Goal: Task Accomplishment & Management: Use online tool/utility

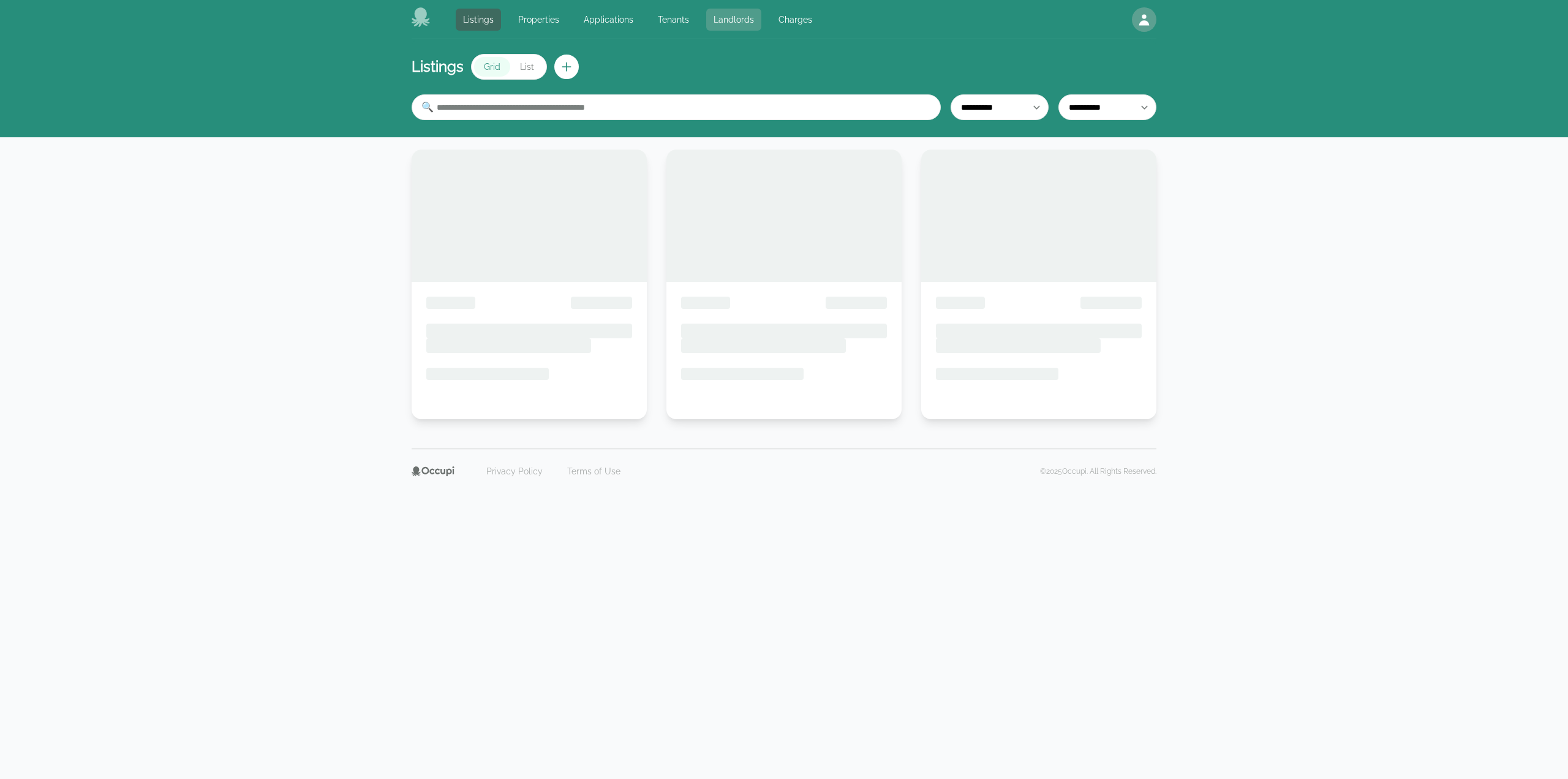
click at [721, 25] on link "Landlords" at bounding box center [733, 19] width 55 height 22
click at [722, 16] on link "Landlords" at bounding box center [733, 19] width 55 height 22
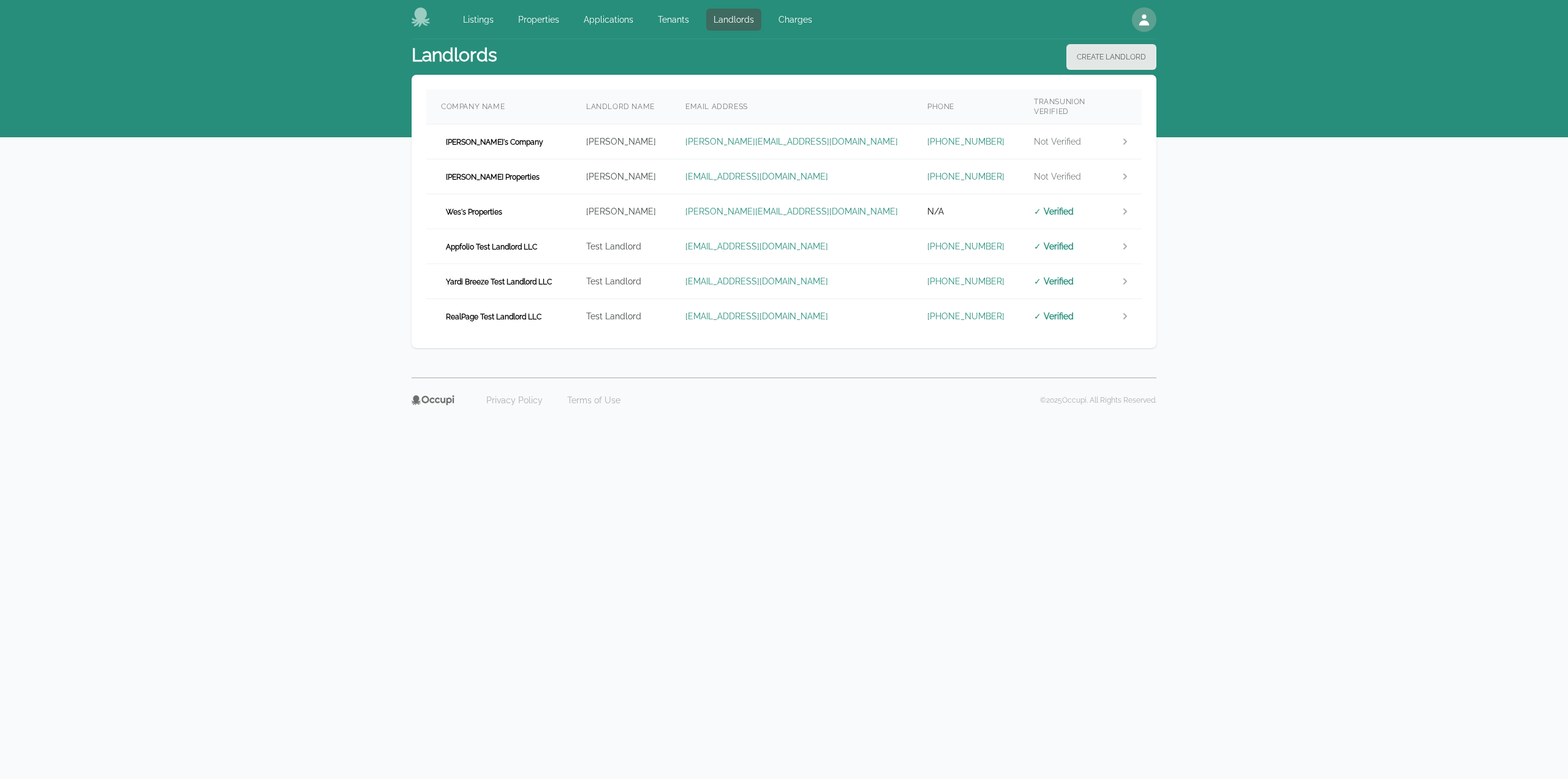
click at [1499, 414] on div "Listings Properties Applications Tenants Landlords Charges Open main menu Open …" at bounding box center [784, 226] width 1568 height 452
click at [571, 276] on td "Yardi Breeze Test Landlord LLC" at bounding box center [499, 281] width 145 height 35
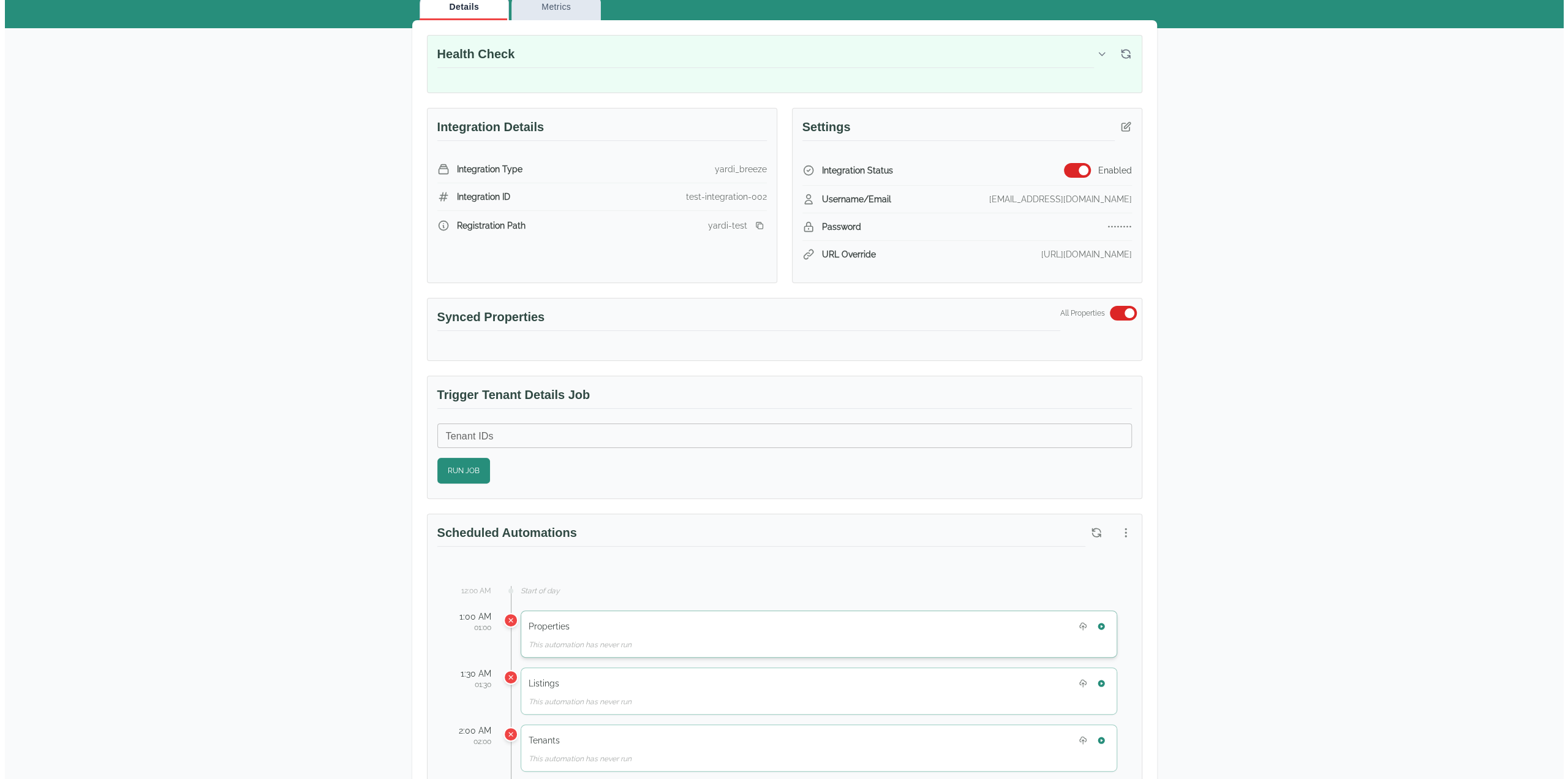
scroll to position [368, 0]
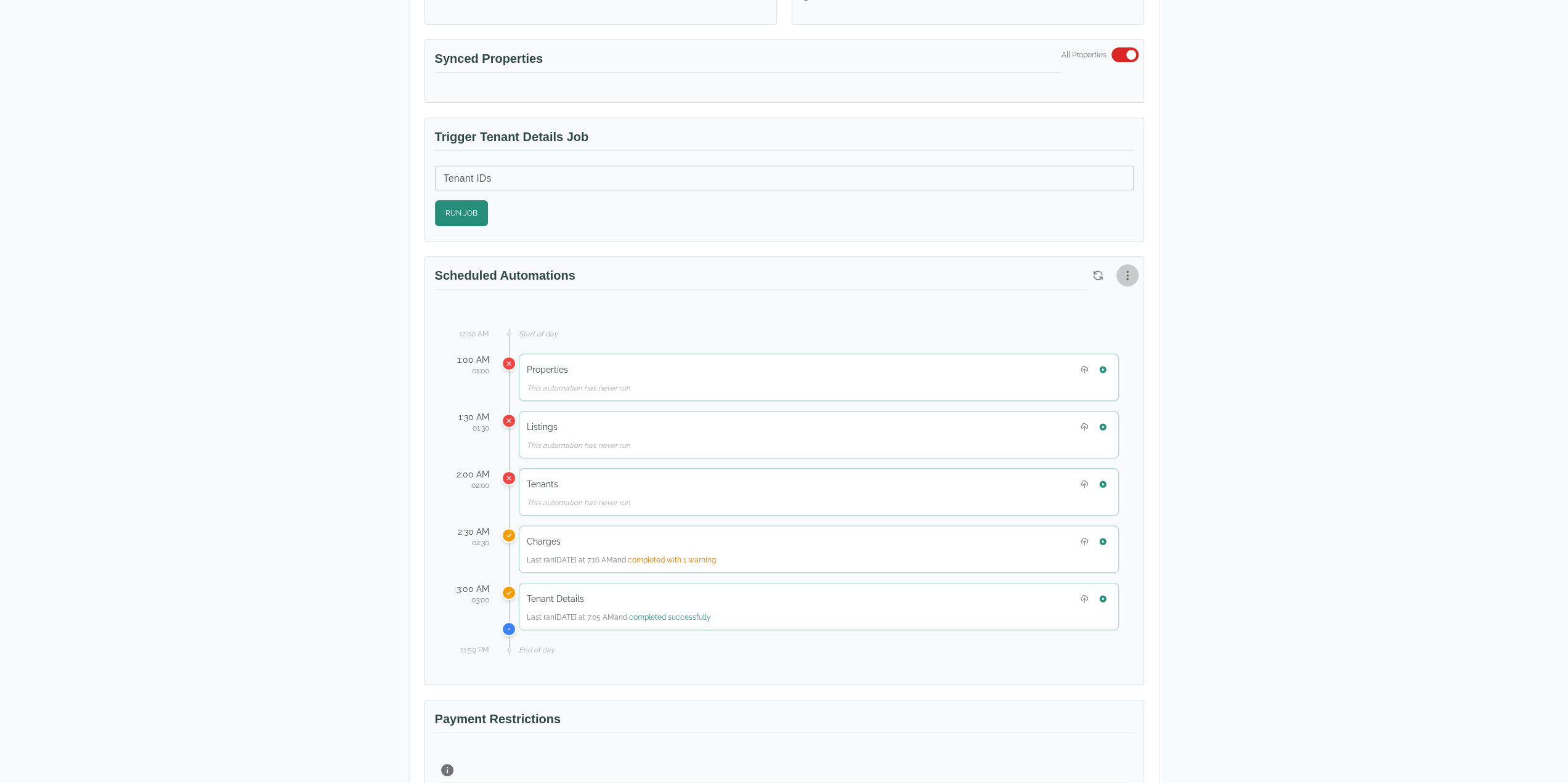
click at [1123, 271] on icon "button" at bounding box center [1128, 275] width 12 height 12
click at [1082, 325] on span "View Automation History" at bounding box center [1068, 320] width 109 height 15
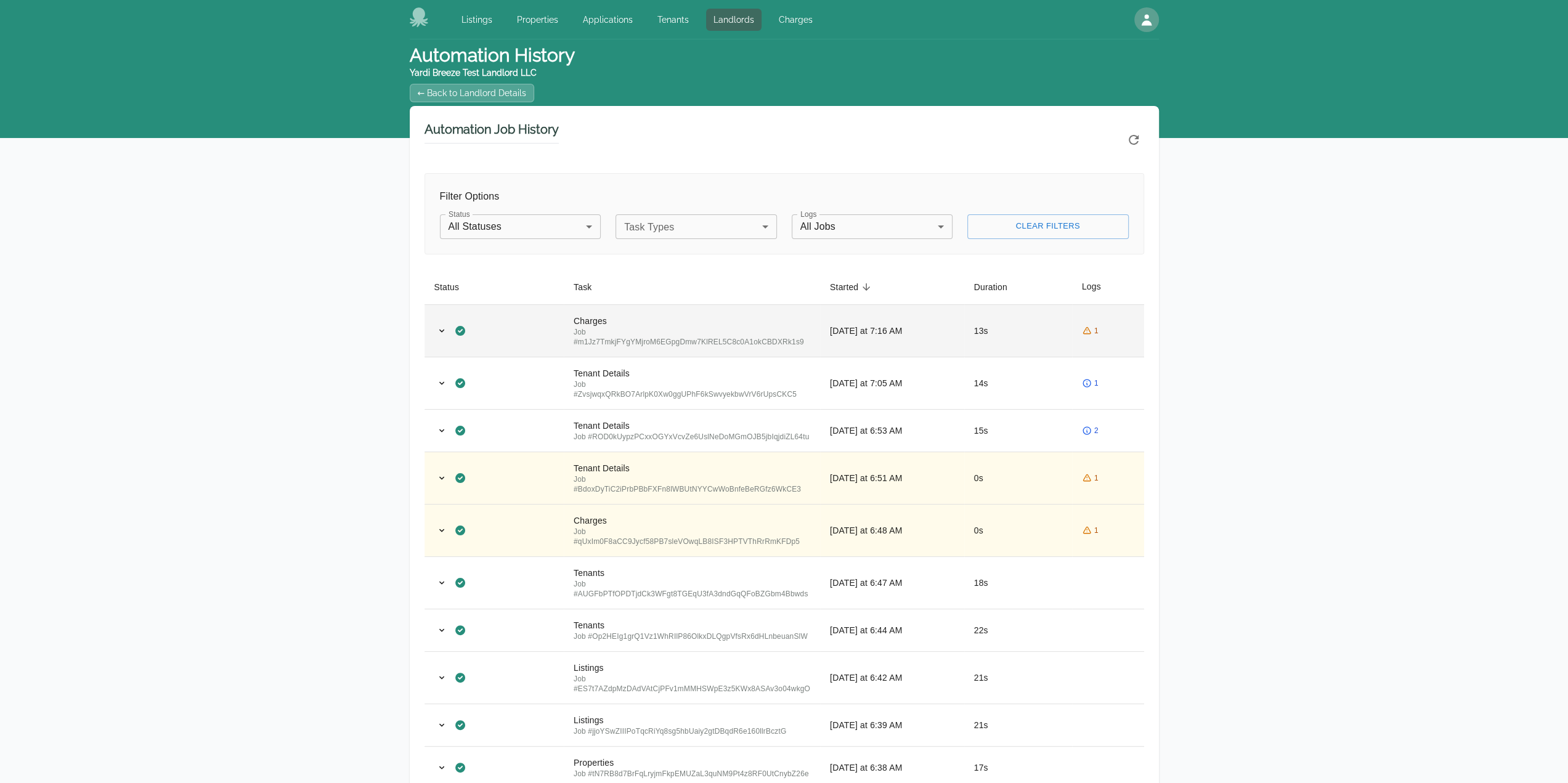
click at [753, 327] on div "Job # m1Jz7TmkjFYgYMjroM6EGpgDmw7KlREL5C8c0A1okCBDXRk1s9" at bounding box center [692, 337] width 237 height 20
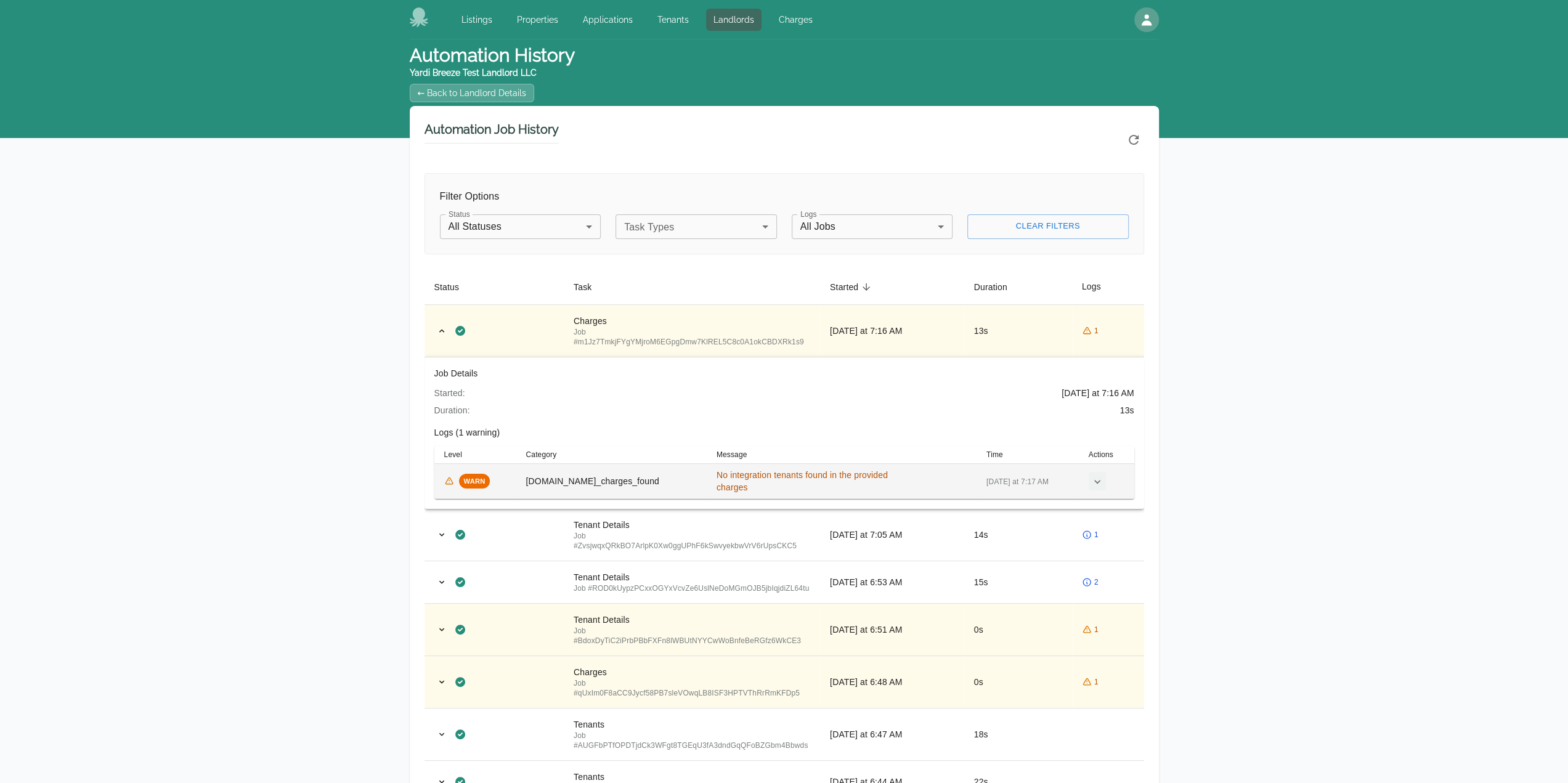
click at [1091, 477] on icon "button" at bounding box center [1097, 481] width 12 height 12
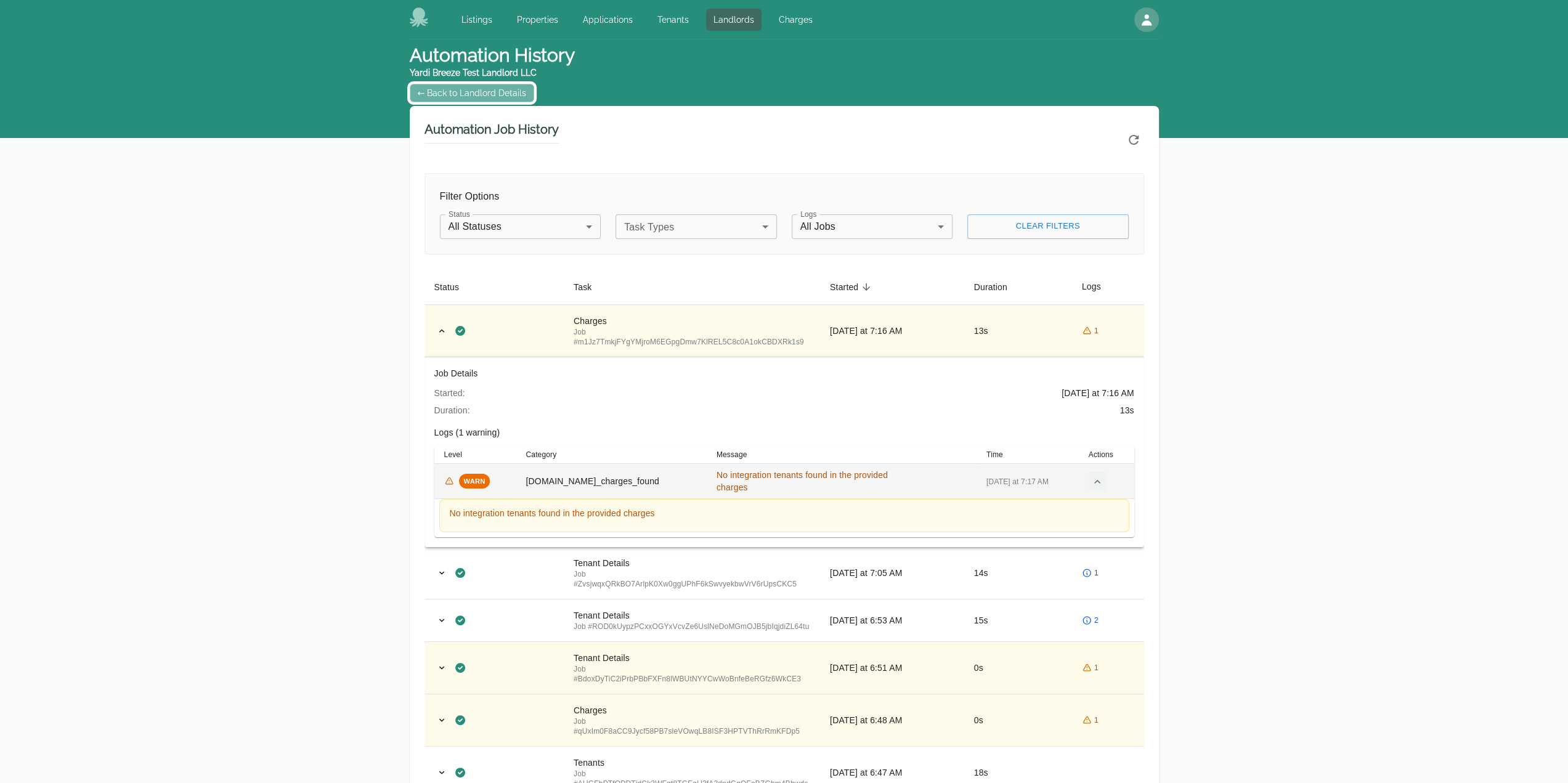
click at [474, 98] on link "← Back to Landlord Details" at bounding box center [473, 93] width 125 height 18
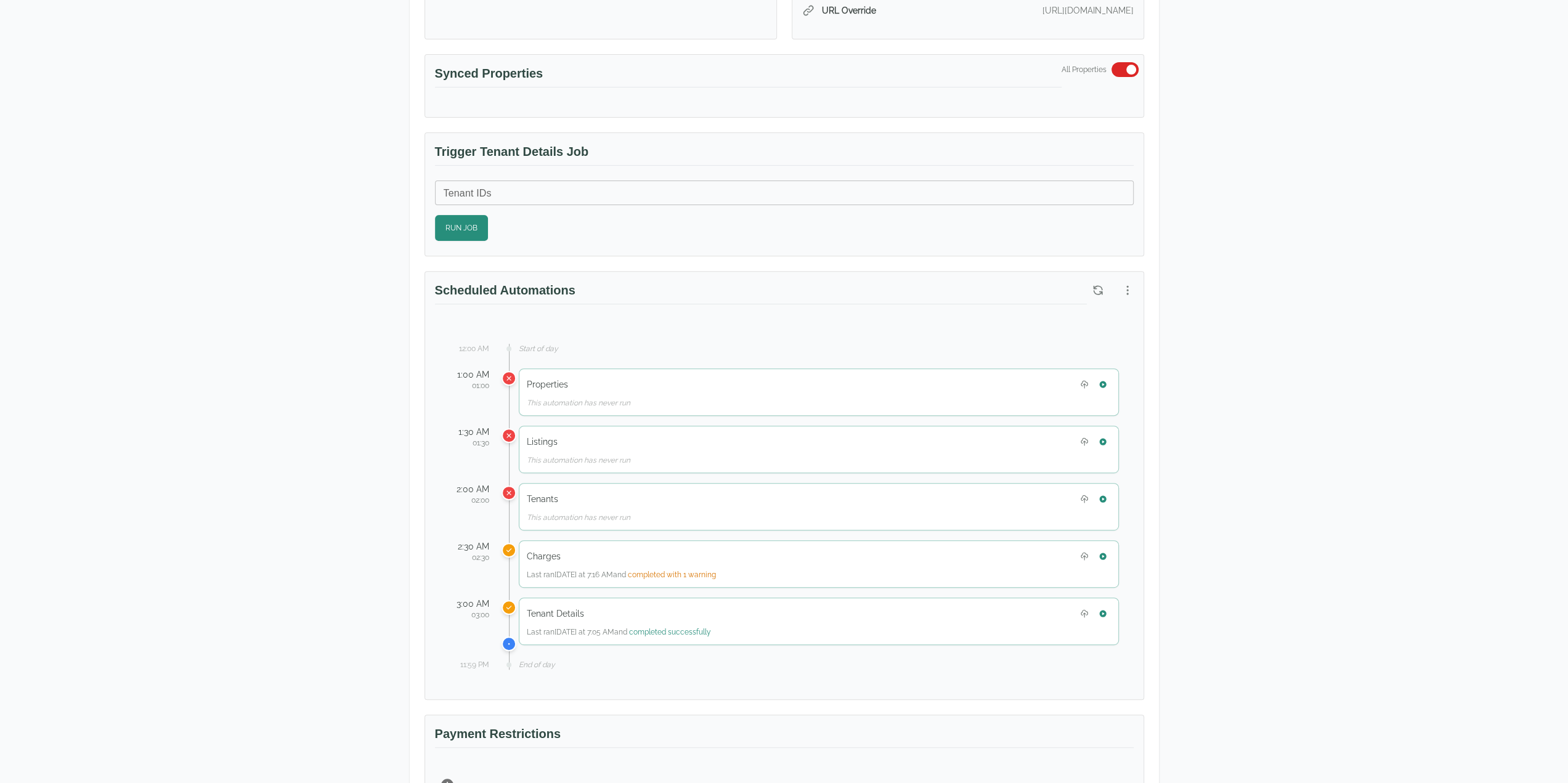
scroll to position [555, 0]
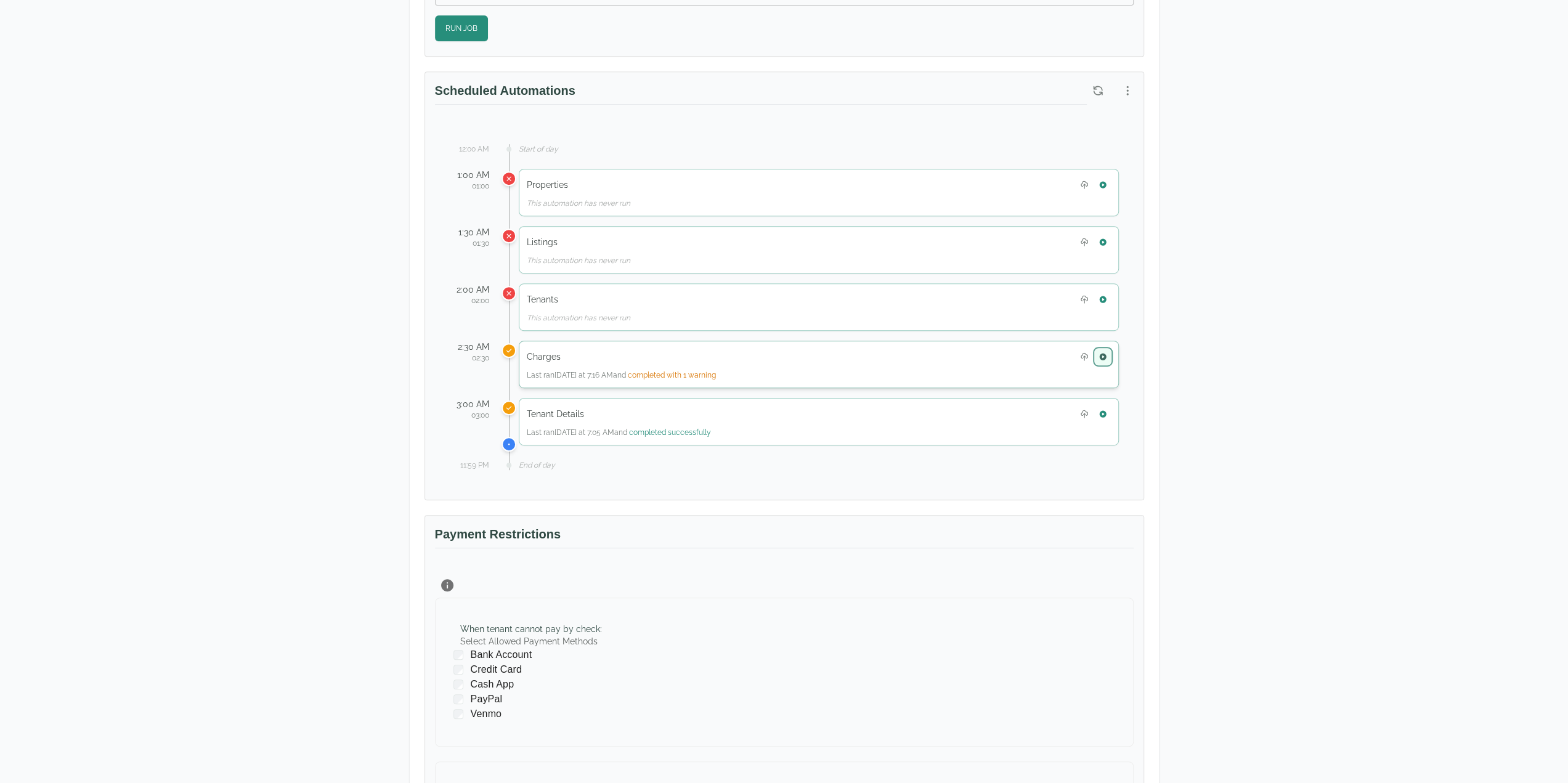
click at [1109, 348] on button "button" at bounding box center [1102, 356] width 16 height 16
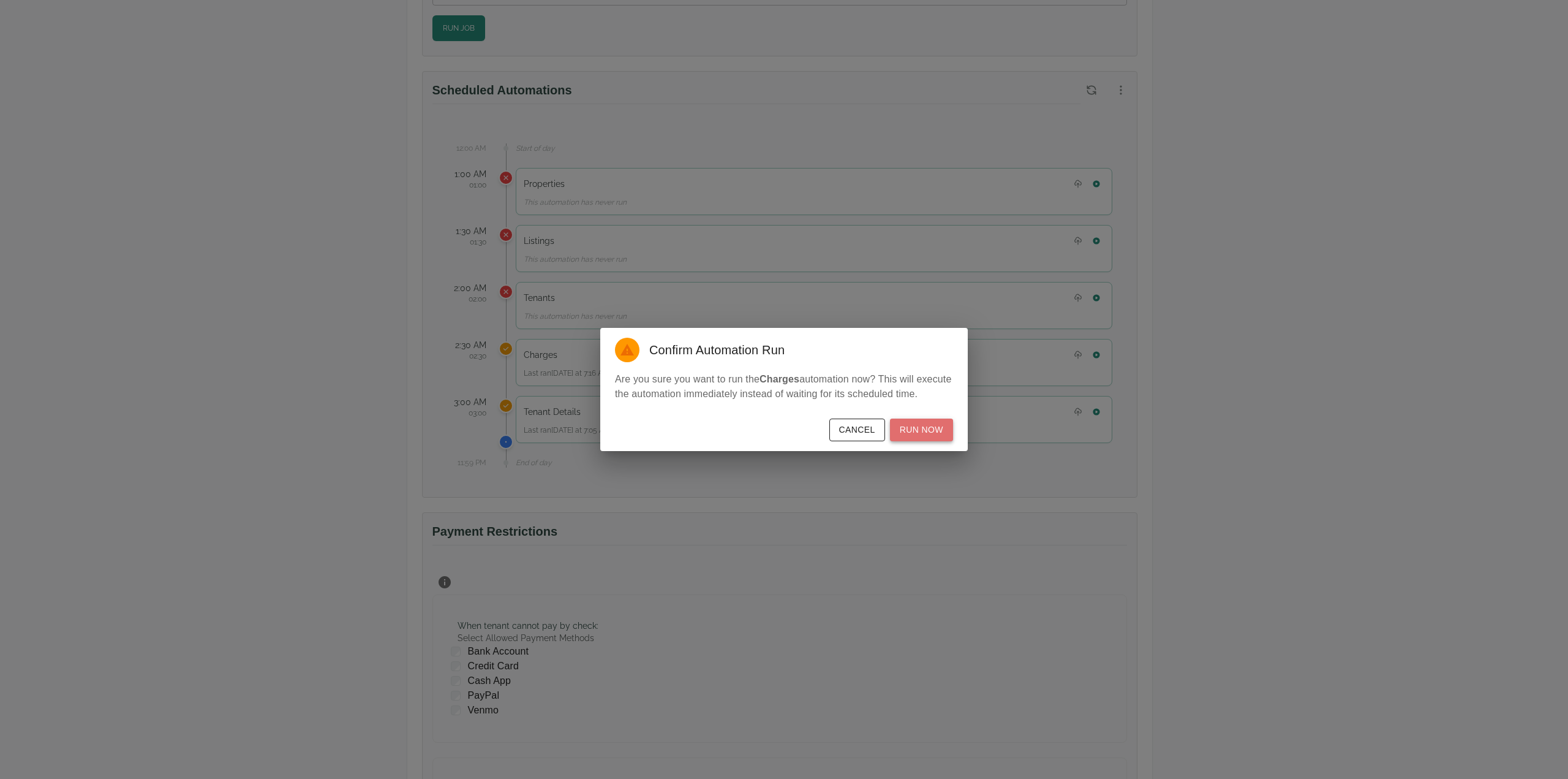
click at [937, 428] on button "Run Now" at bounding box center [921, 430] width 63 height 23
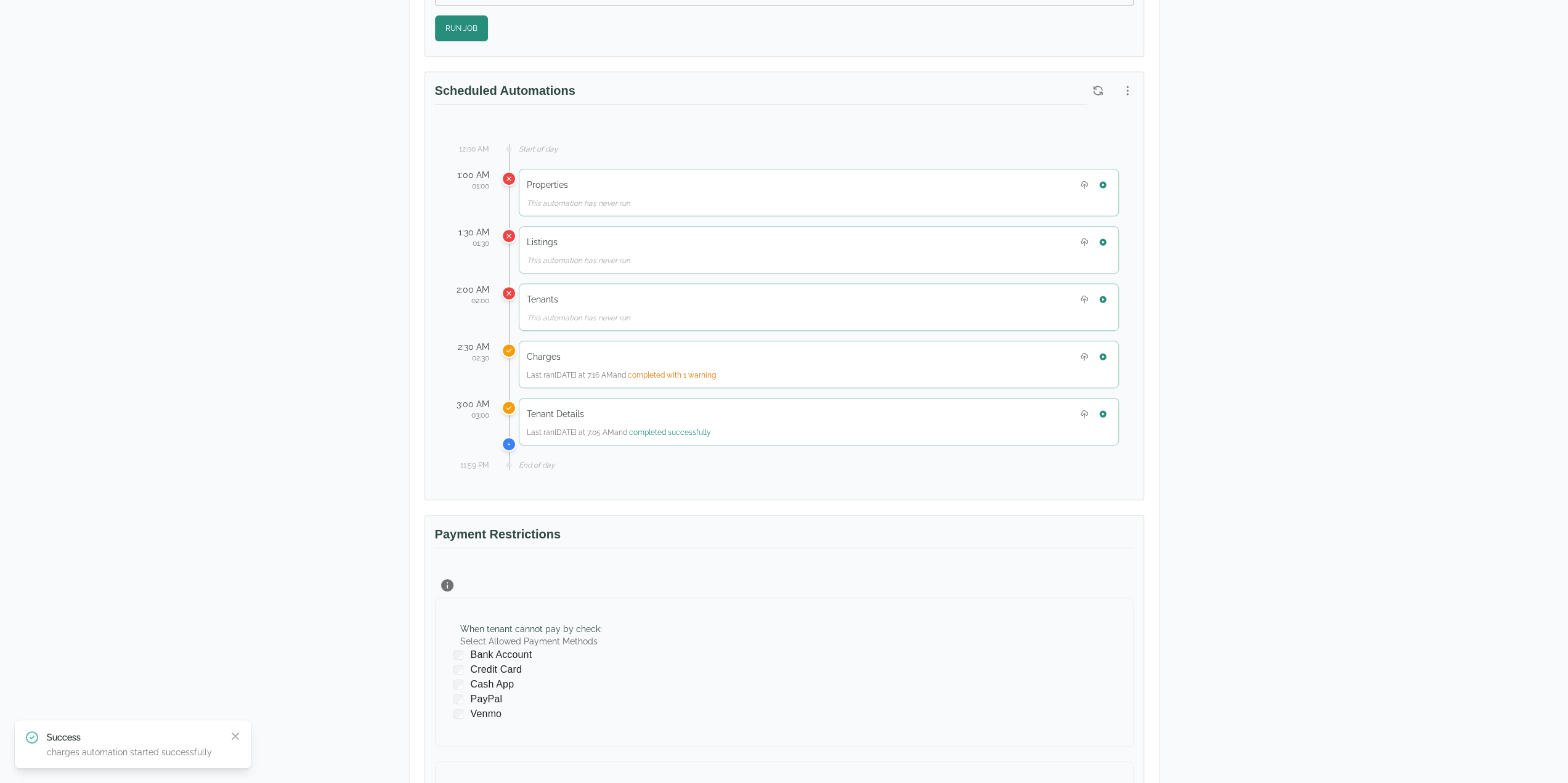
click at [1502, 102] on div "Test Landlord Yardi Breeze Test Landlord LLC landlord.yardi@occupi.app Details …" at bounding box center [784, 244] width 1568 height 1518
click at [1103, 353] on icon "button" at bounding box center [1103, 357] width 7 height 7
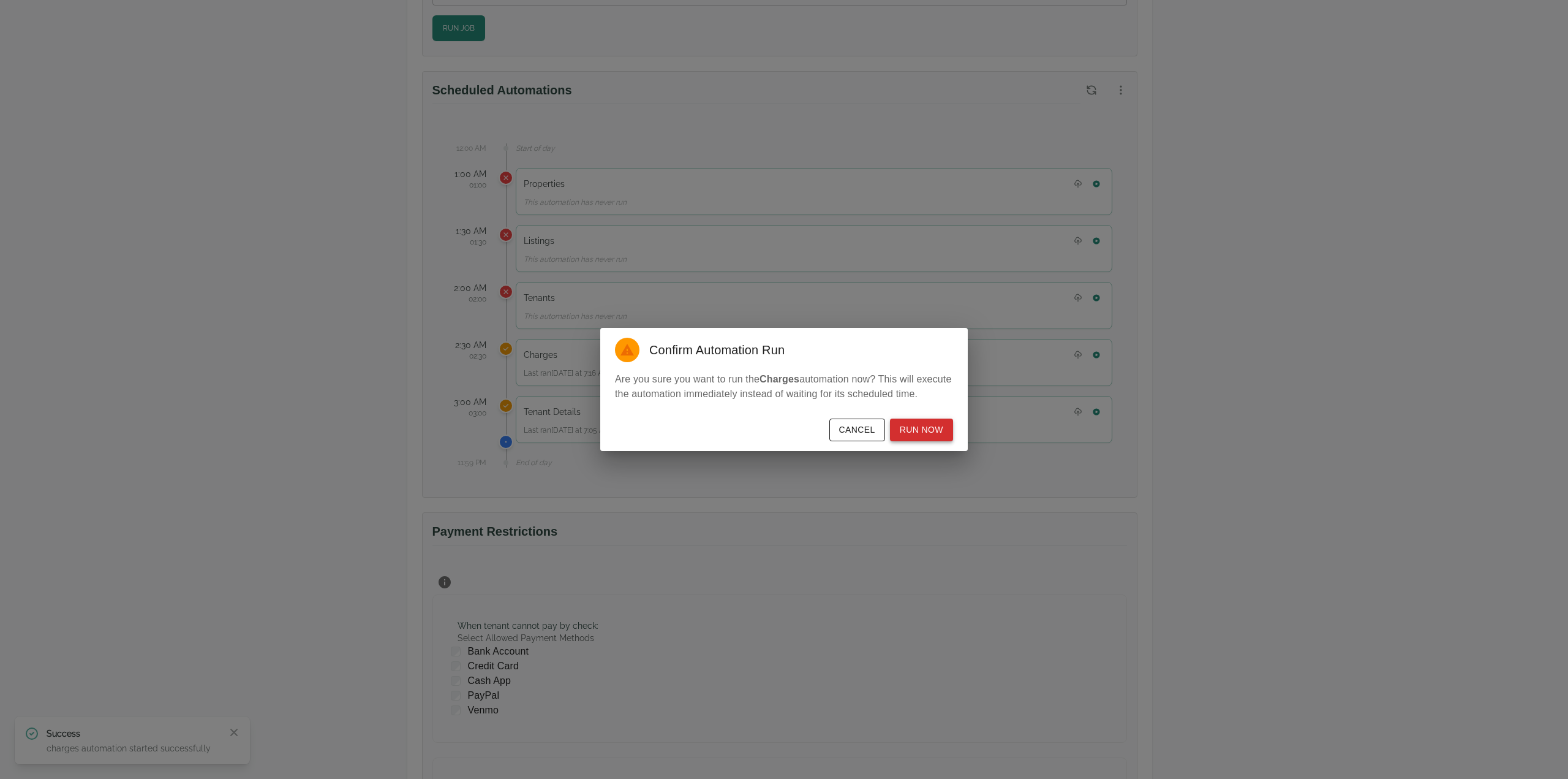
click at [925, 427] on button "Run Now" at bounding box center [921, 430] width 63 height 23
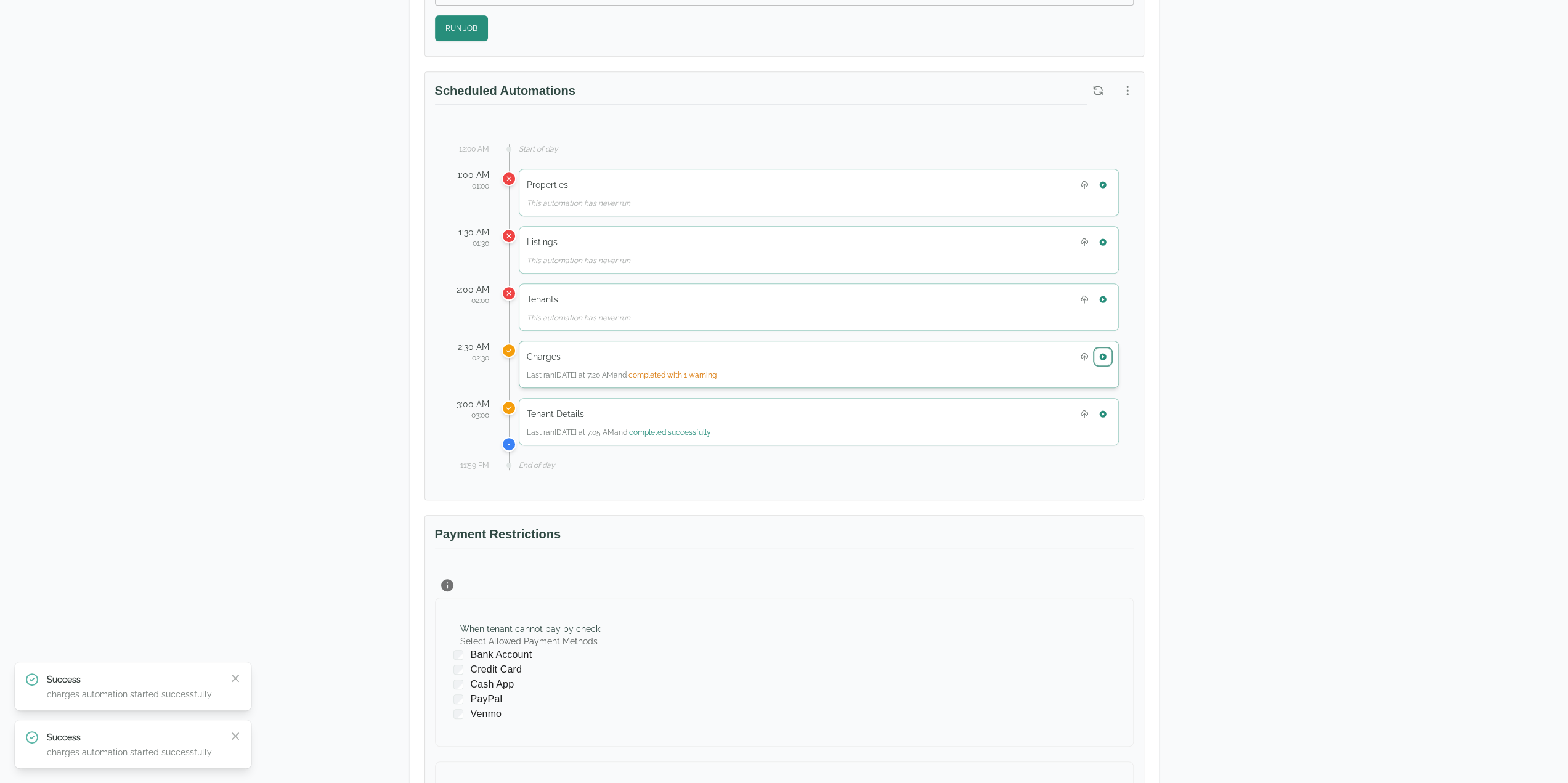
drag, startPoint x: 1107, startPoint y: 352, endPoint x: 1108, endPoint y: 378, distance: 26.0
click at [1110, 389] on div "1:00 AM 01:00 Properties This automation has never run 1:30 AM 01:30 Listings T…" at bounding box center [784, 306] width 669 height 277
drag, startPoint x: 1103, startPoint y: 349, endPoint x: 1473, endPoint y: 201, distance: 398.5
click at [1367, 388] on div "Test Landlord Yardi Breeze Test Landlord LLC landlord.yardi@occupi.app Details …" at bounding box center [784, 244] width 1568 height 1518
click at [1107, 349] on button "button" at bounding box center [1102, 356] width 16 height 16
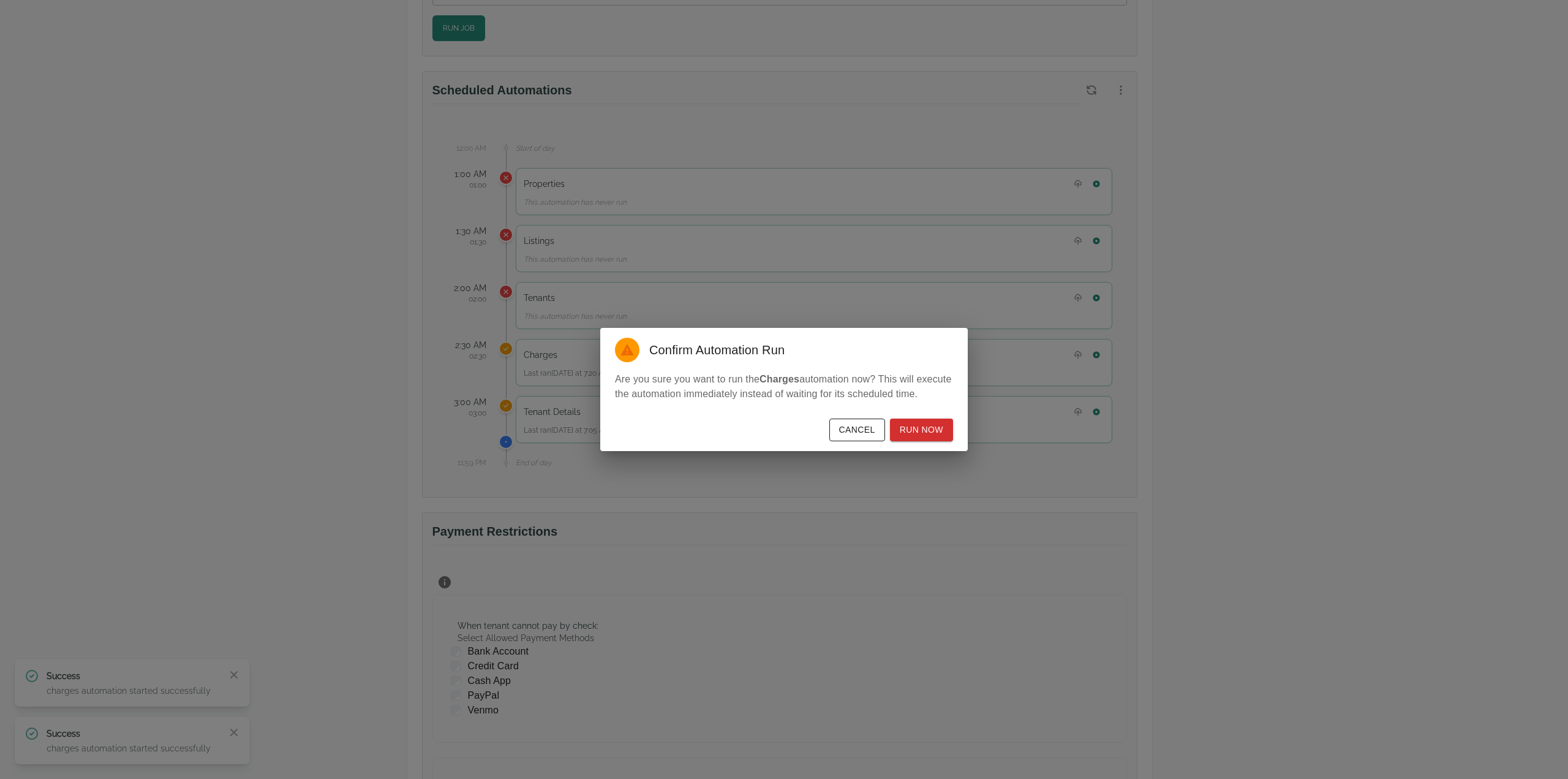
click at [854, 428] on button "Cancel" at bounding box center [857, 430] width 56 height 23
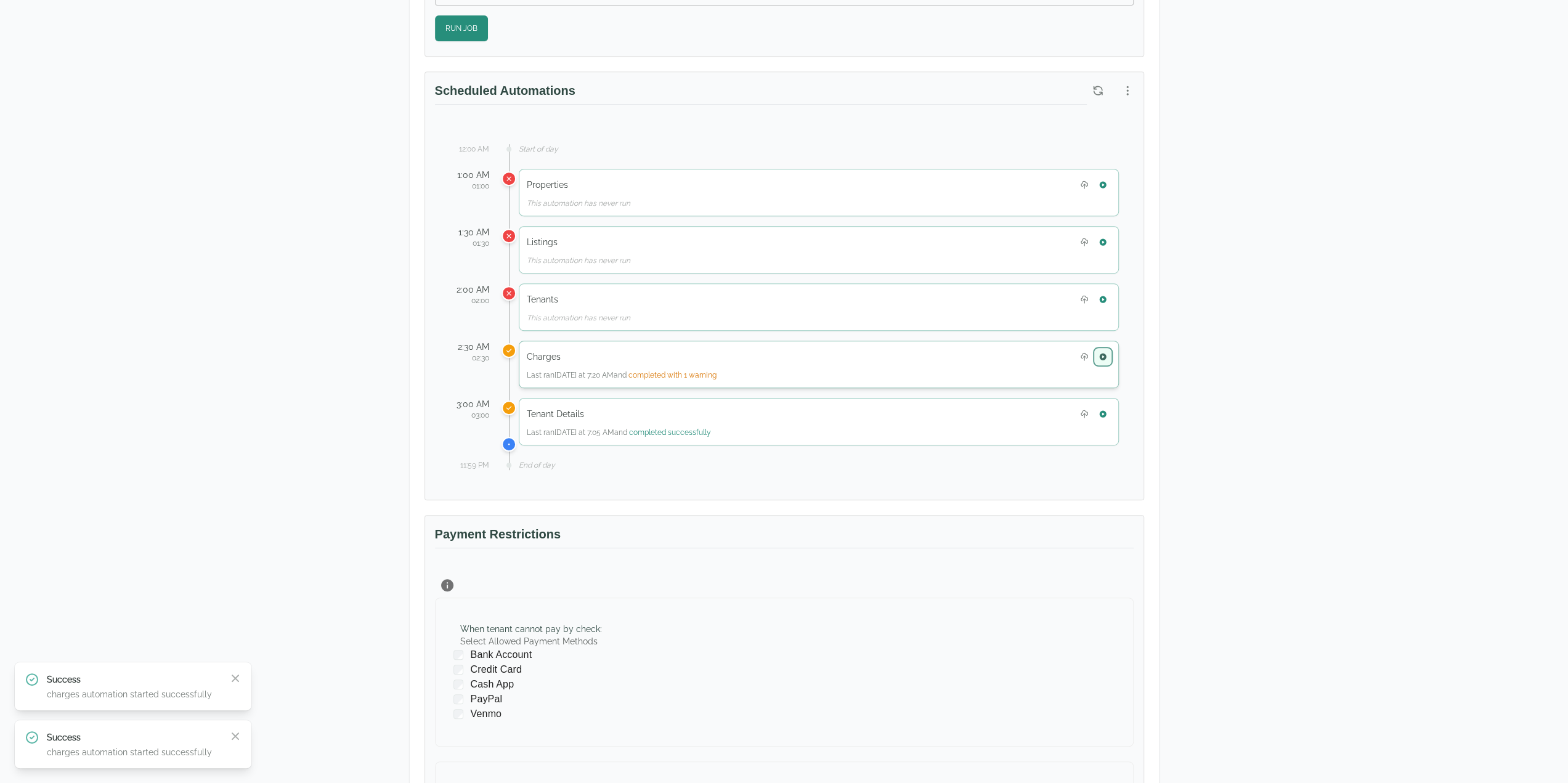
click at [1095, 348] on button "button" at bounding box center [1102, 356] width 16 height 16
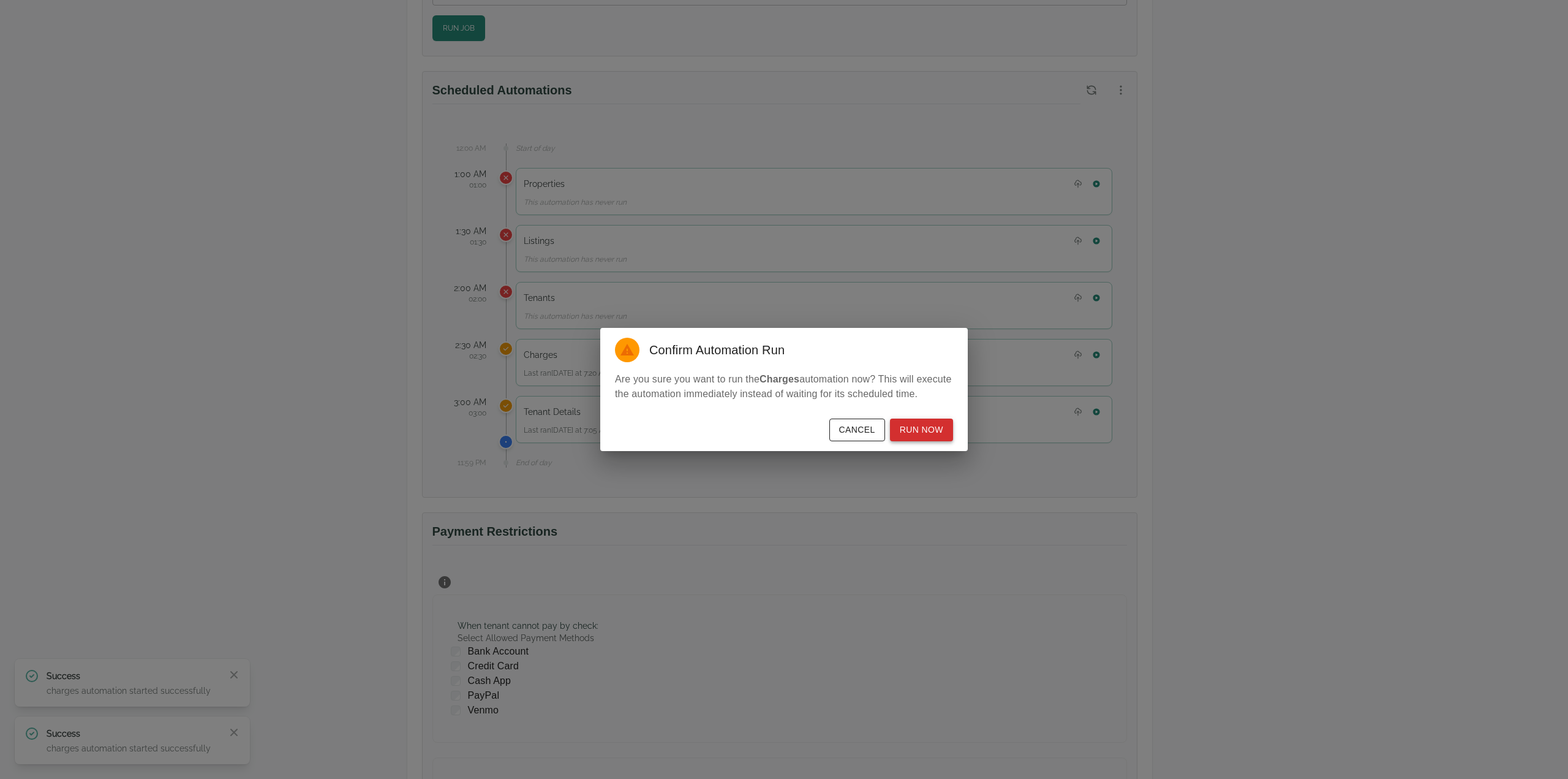
click at [917, 427] on button "Run Now" at bounding box center [921, 430] width 63 height 23
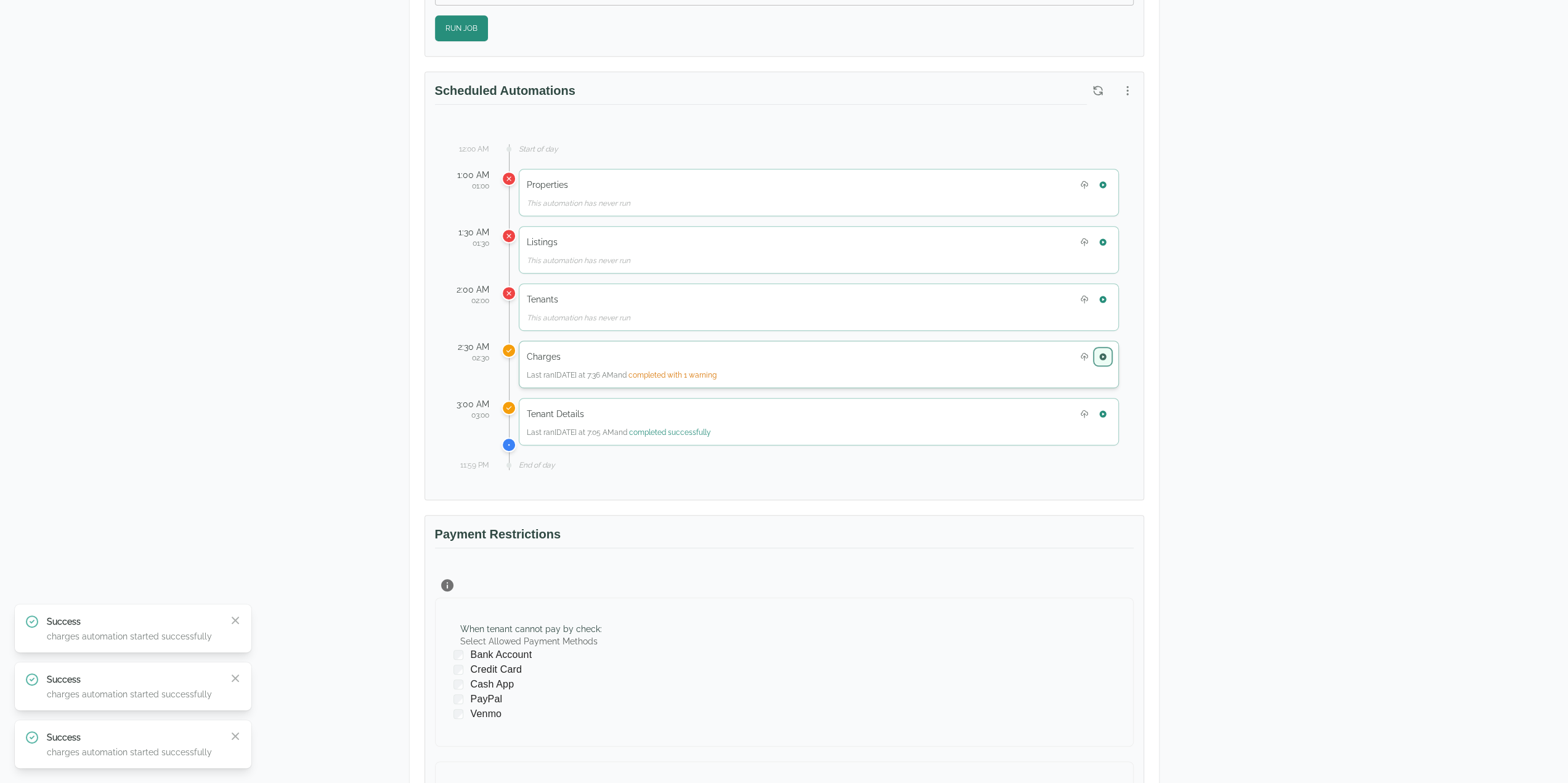
click at [1107, 354] on icon "button" at bounding box center [1103, 357] width 8 height 8
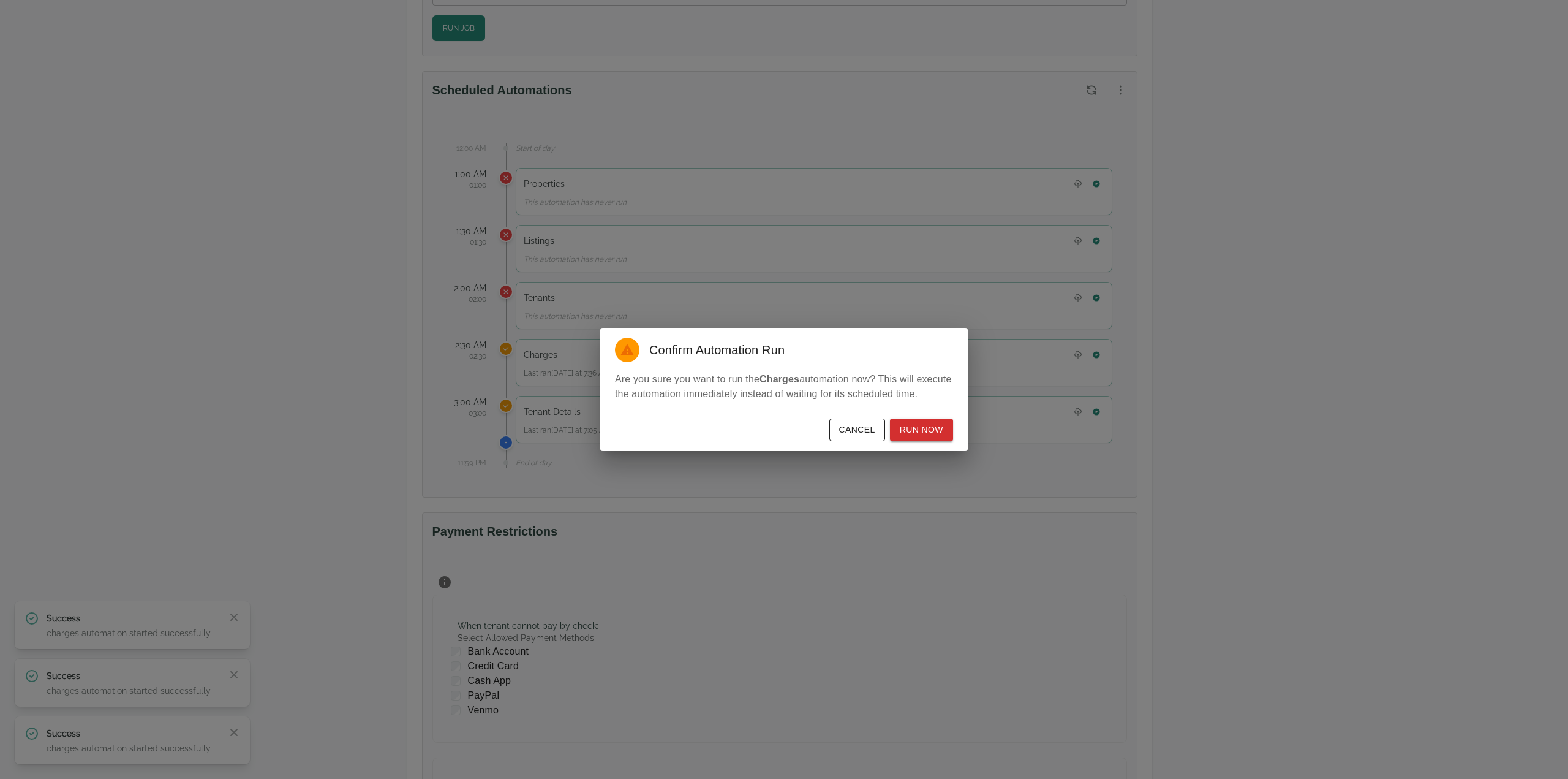
click at [1047, 423] on div "Confirm Automation Run Are you sure you want to run the Charges automation now?…" at bounding box center [784, 389] width 1568 height 779
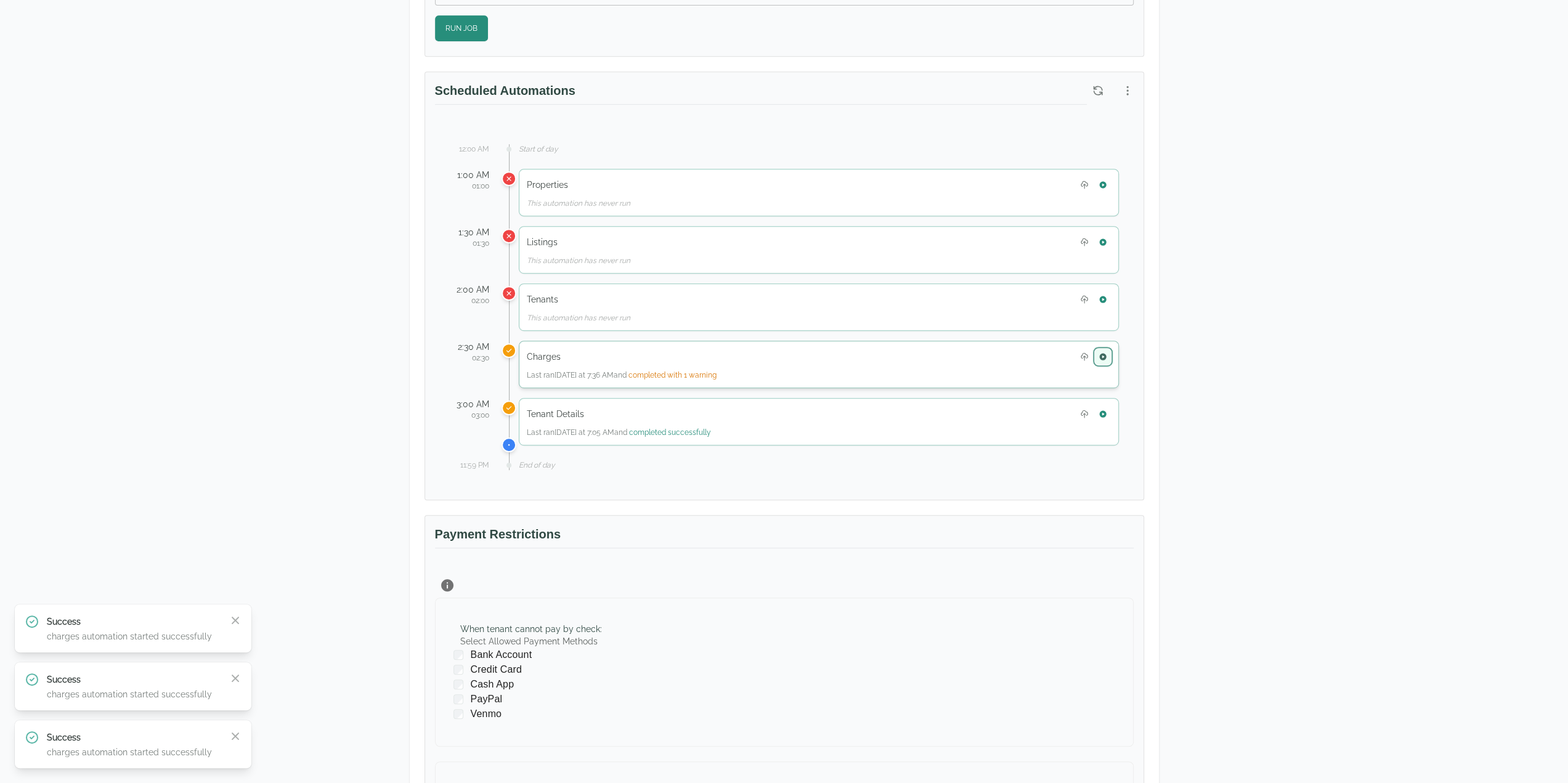
click at [1105, 353] on icon "button" at bounding box center [1103, 357] width 7 height 7
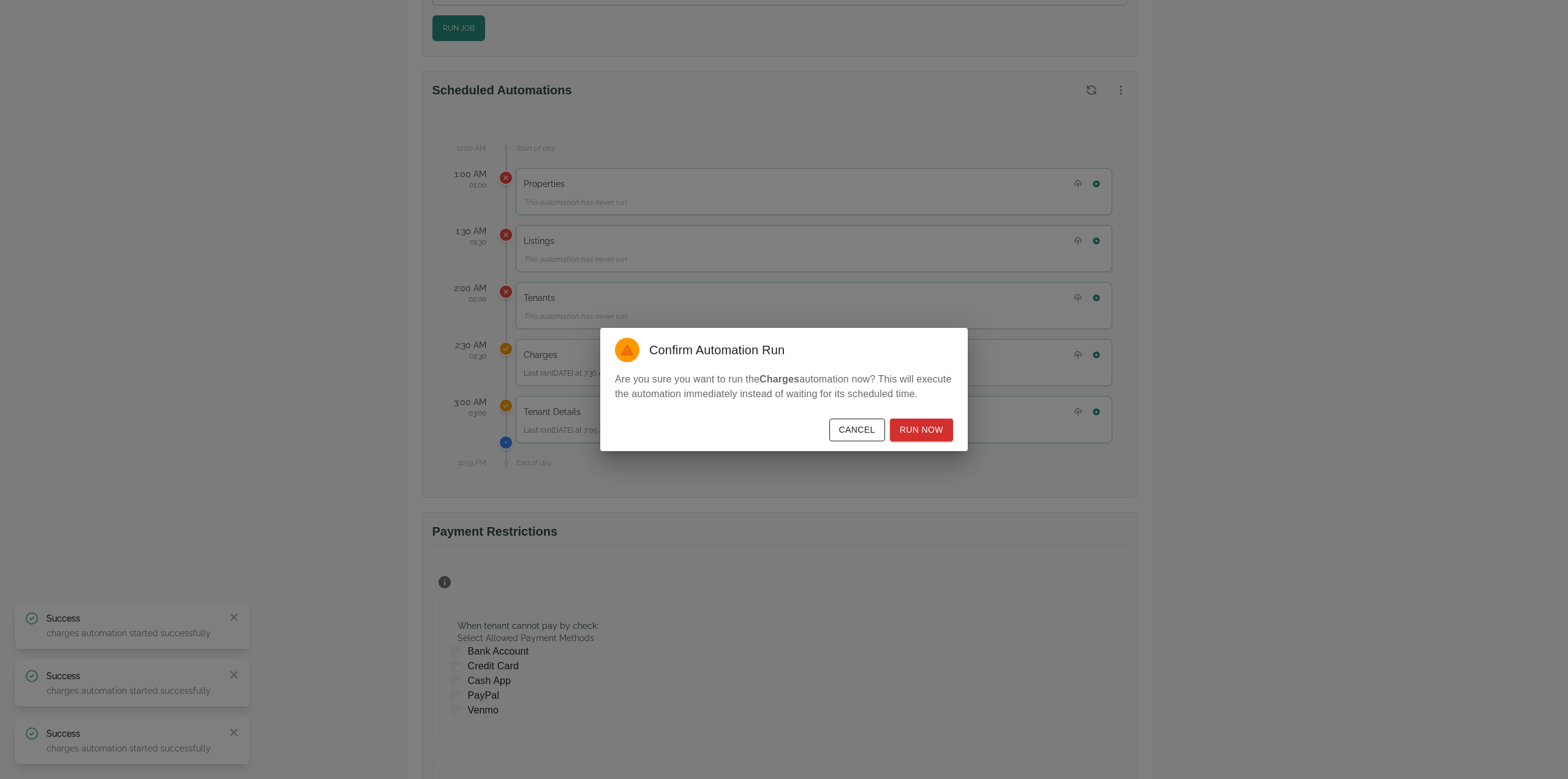
click at [993, 486] on div "Confirm Automation Run Are you sure you want to run the Charges automation now?…" at bounding box center [784, 389] width 1568 height 779
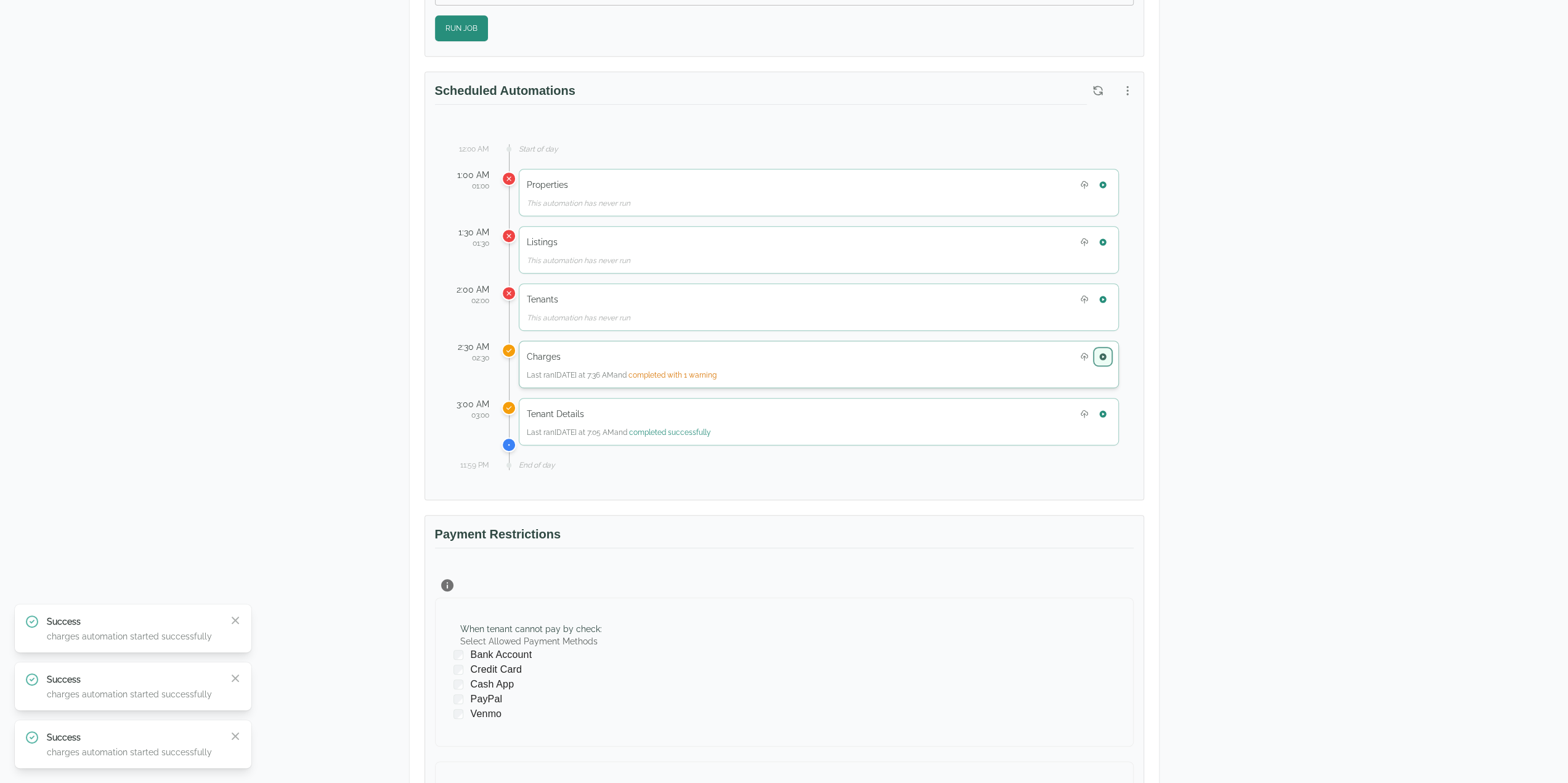
click at [1106, 352] on icon "button" at bounding box center [1103, 357] width 8 height 8
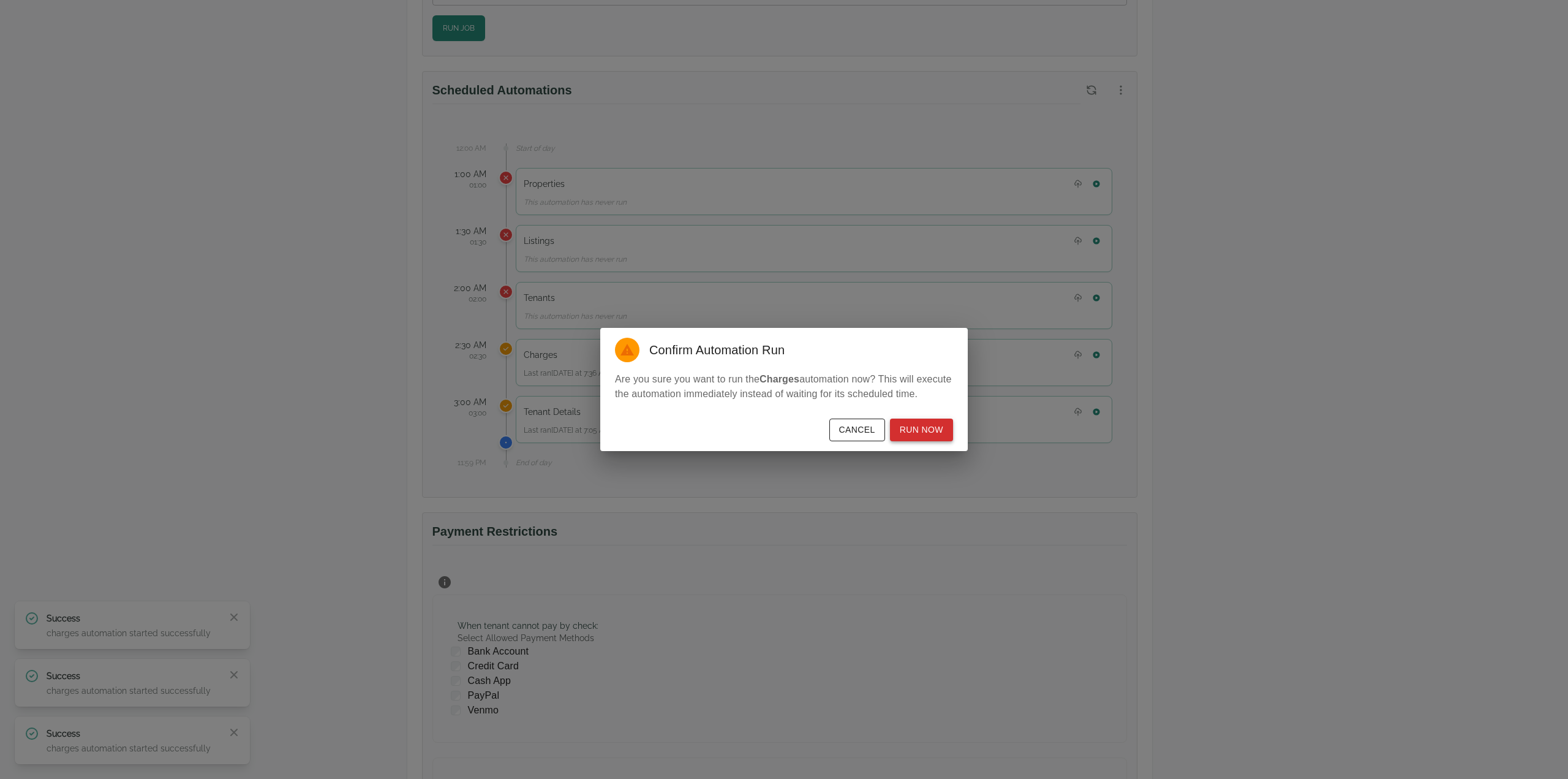
click at [922, 435] on button "Run Now" at bounding box center [921, 430] width 63 height 23
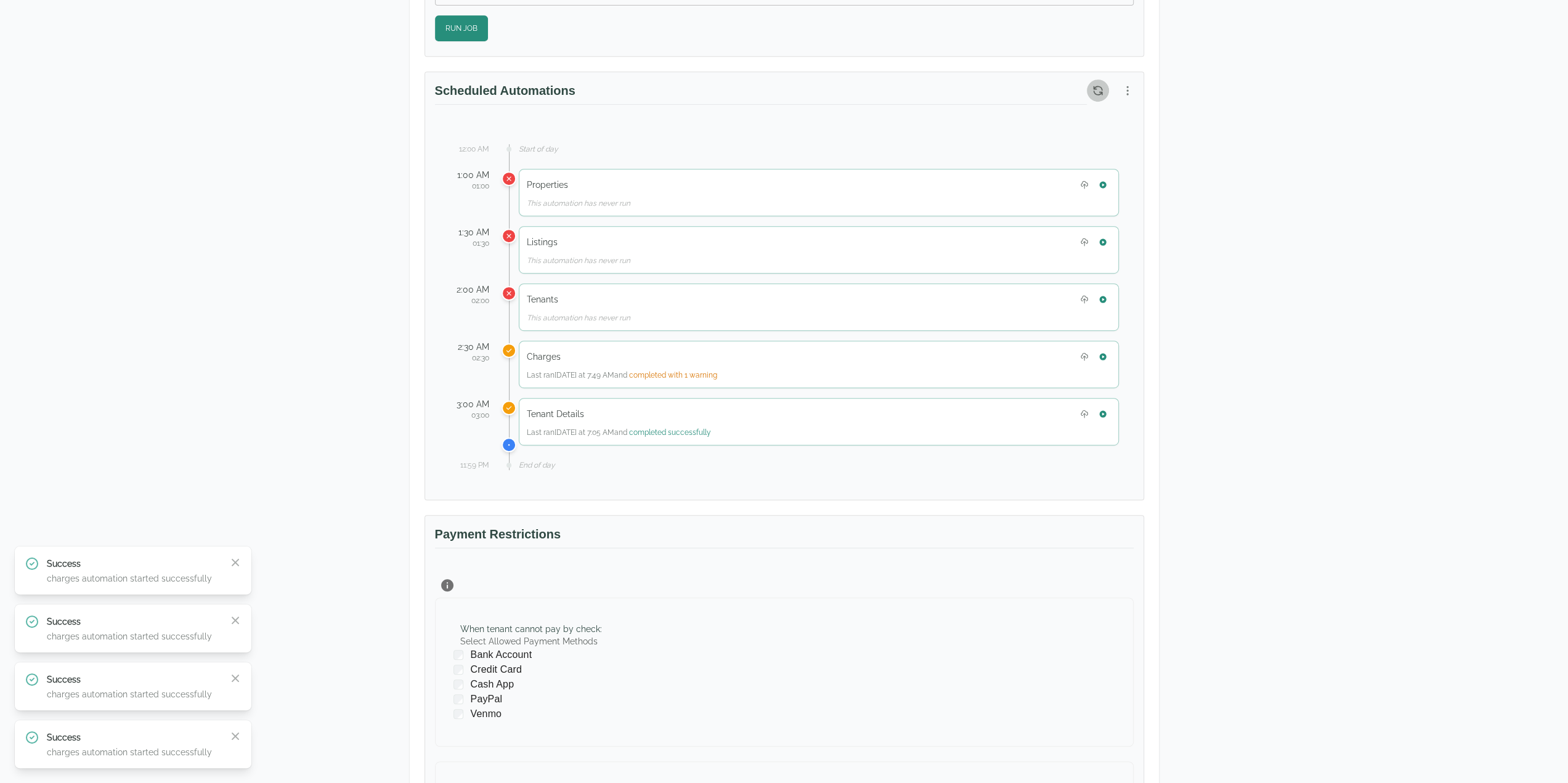
click at [1095, 85] on icon "button" at bounding box center [1098, 90] width 12 height 12
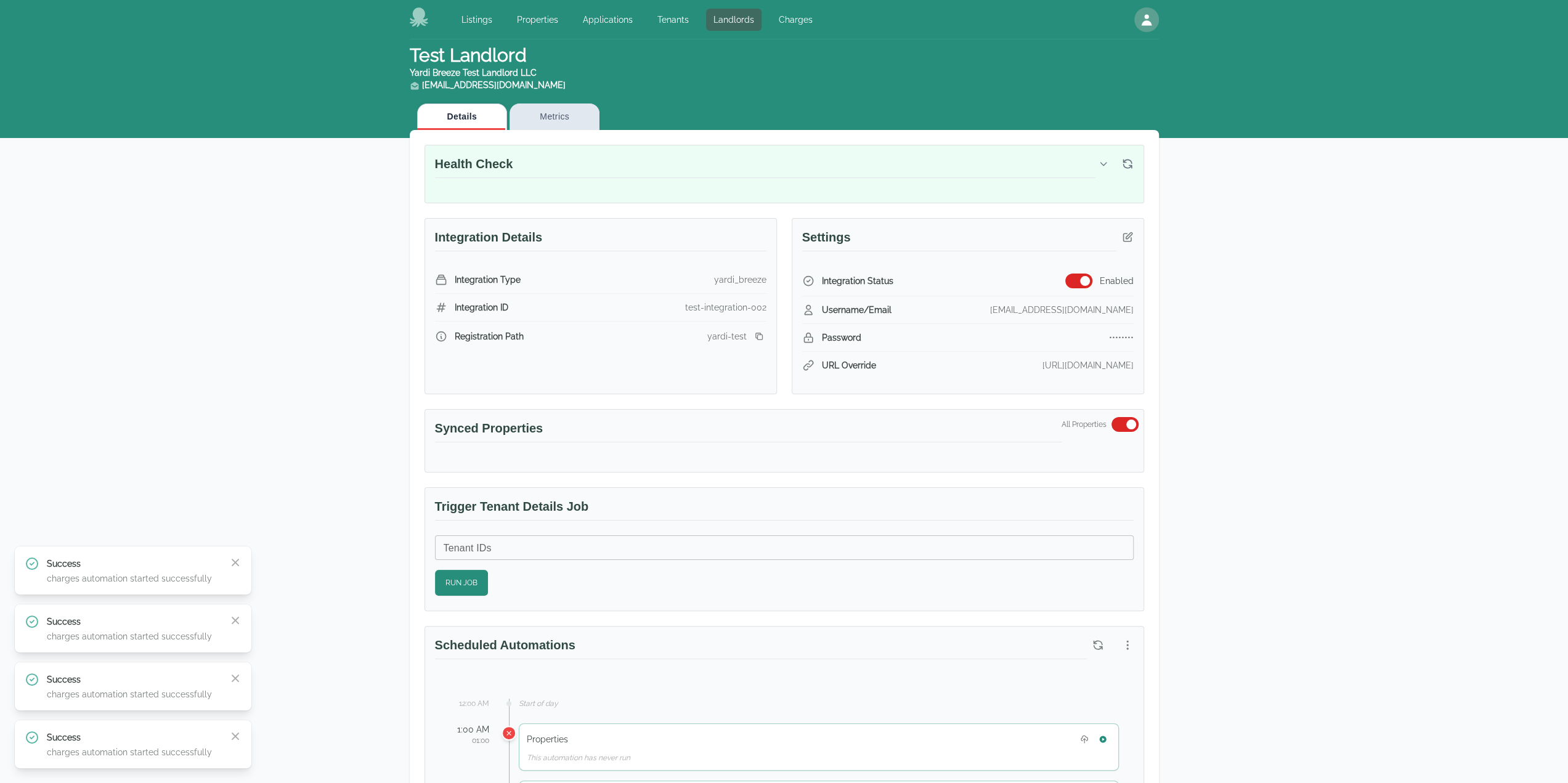
scroll to position [0, 0]
